Goal: Entertainment & Leisure: Consume media (video, audio)

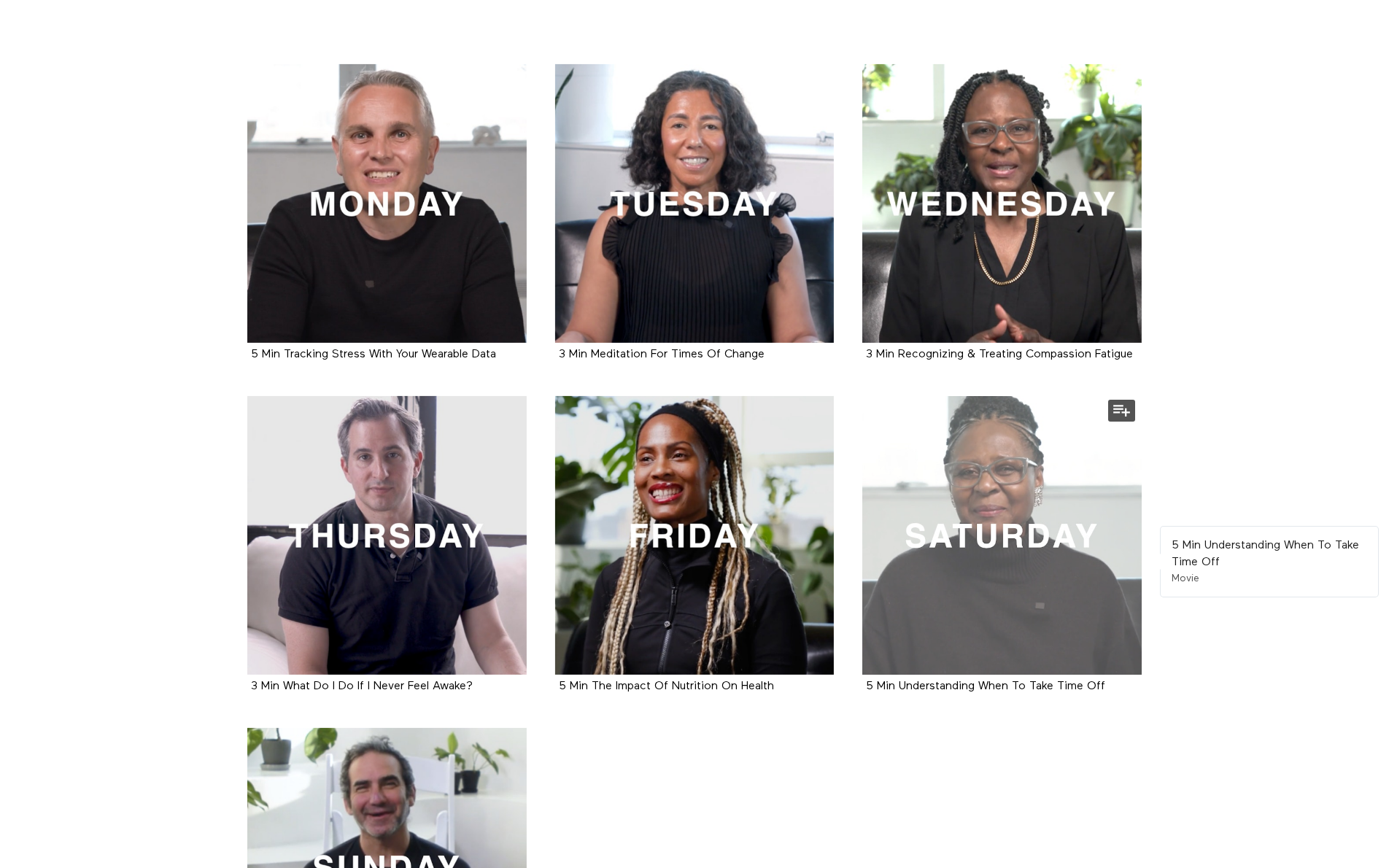
scroll to position [270, 0]
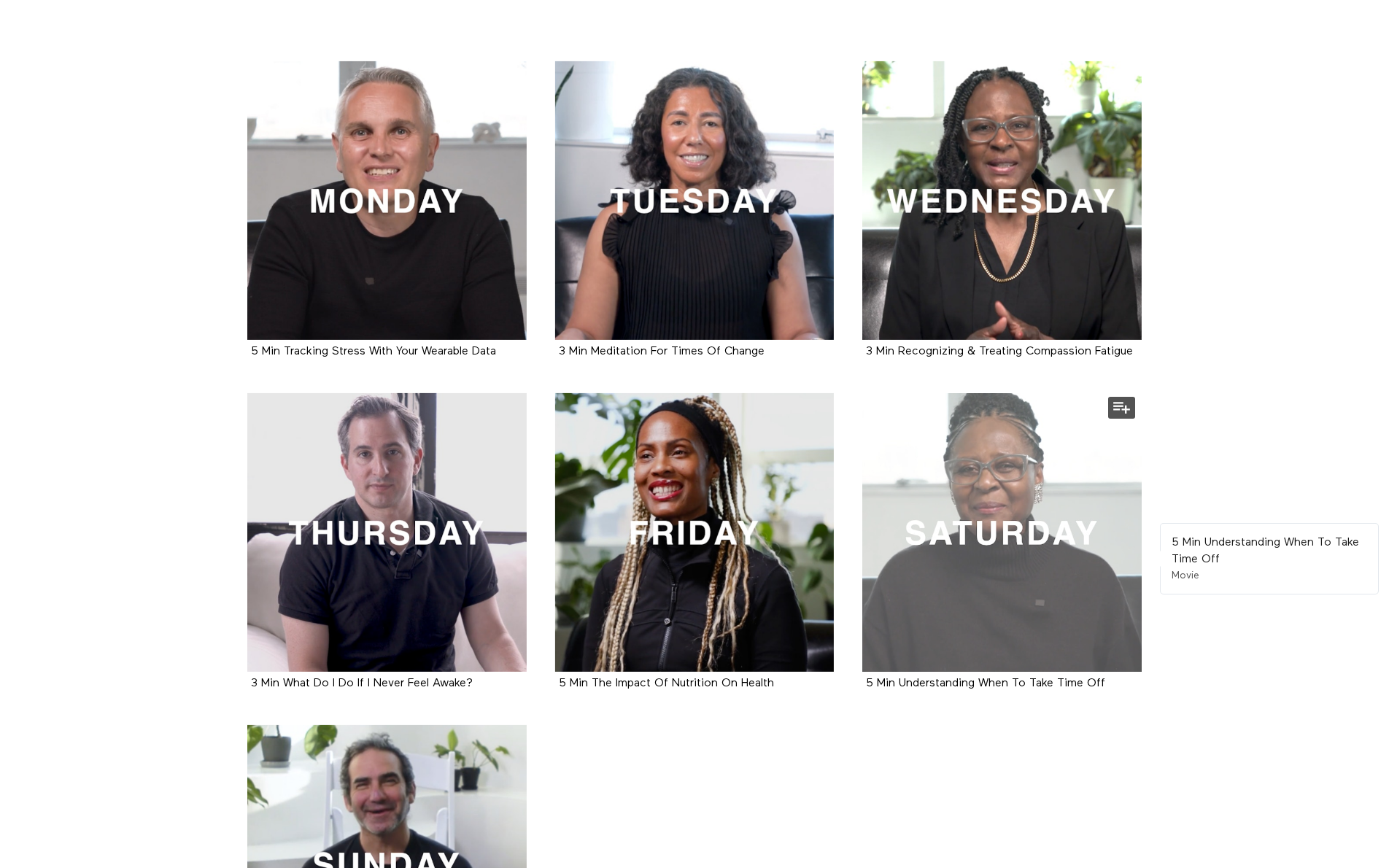
click at [1024, 534] on div at bounding box center [1002, 533] width 279 height 279
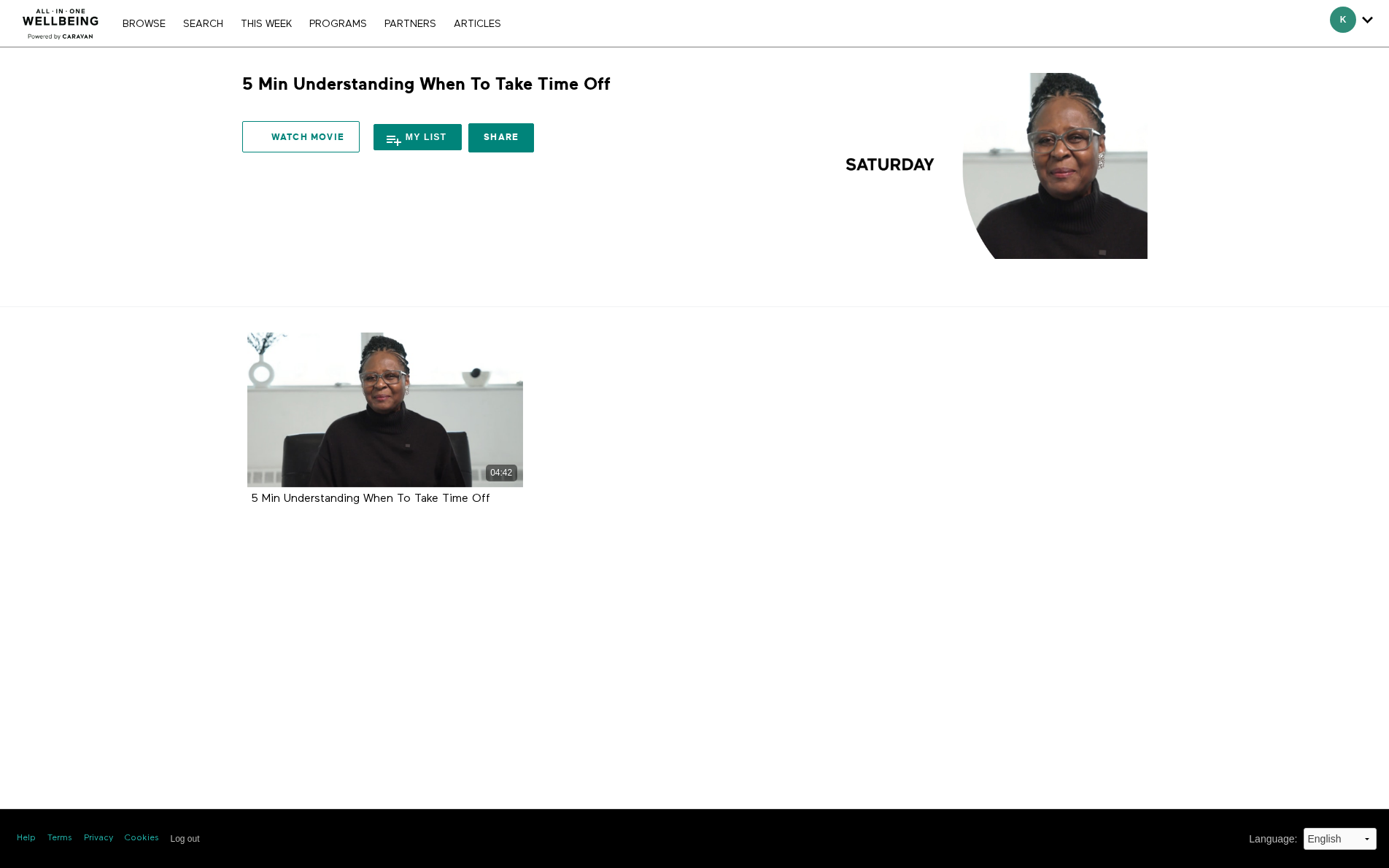
click at [300, 136] on link "Watch Movie" at bounding box center [301, 137] width 117 height 32
